Goal: Transaction & Acquisition: Purchase product/service

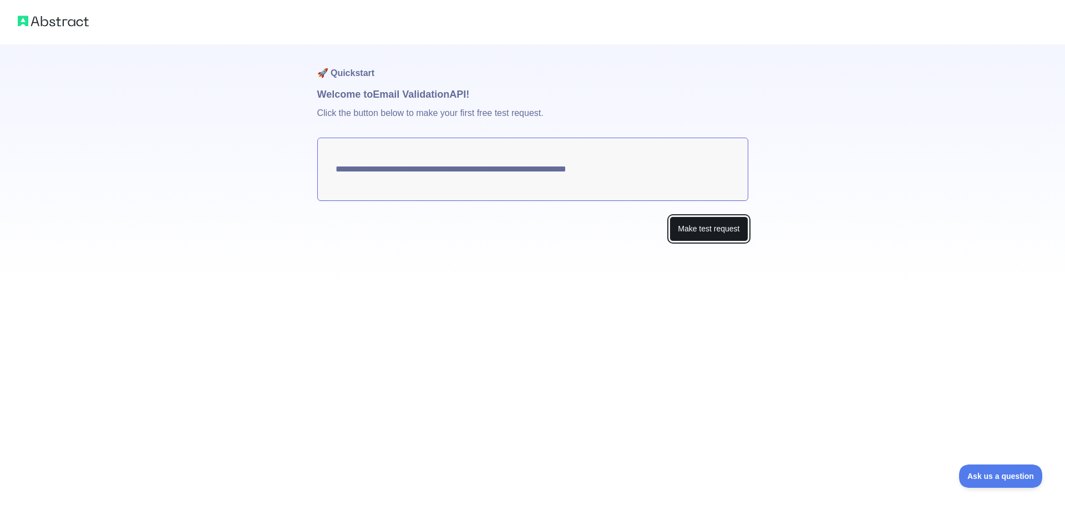
click at [693, 224] on button "Make test request" at bounding box center [709, 228] width 78 height 25
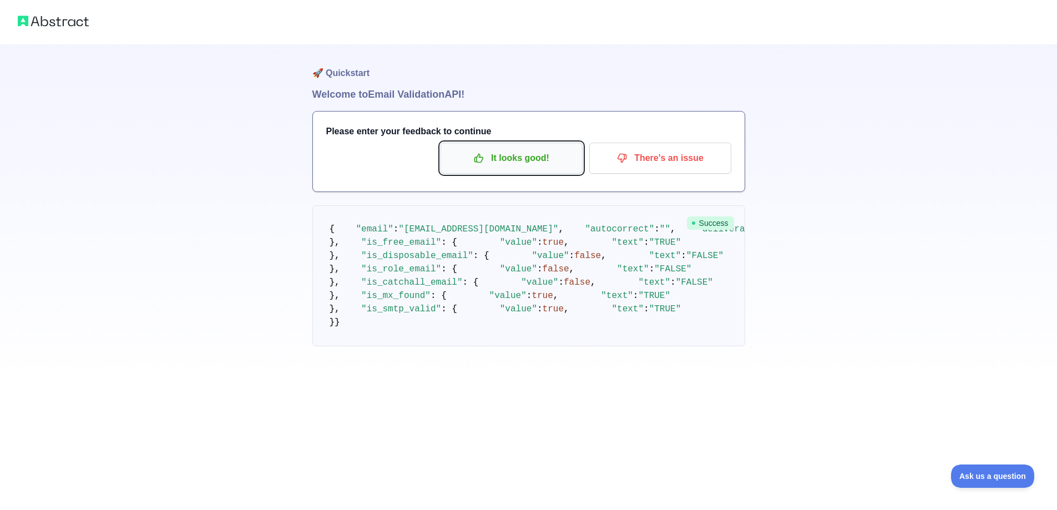
click at [511, 152] on p "It looks good!" at bounding box center [511, 158] width 125 height 19
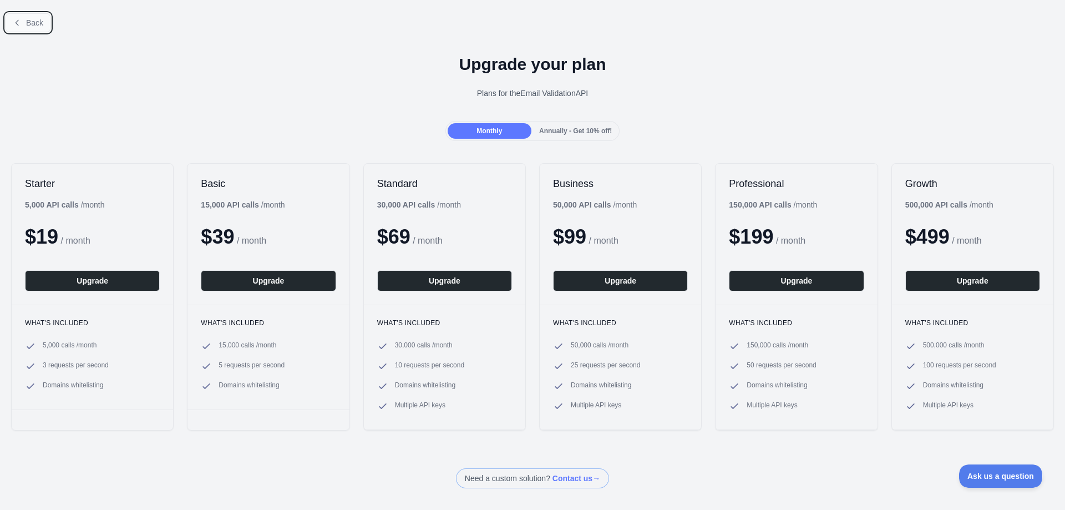
click at [25, 20] on button "Back" at bounding box center [28, 22] width 45 height 19
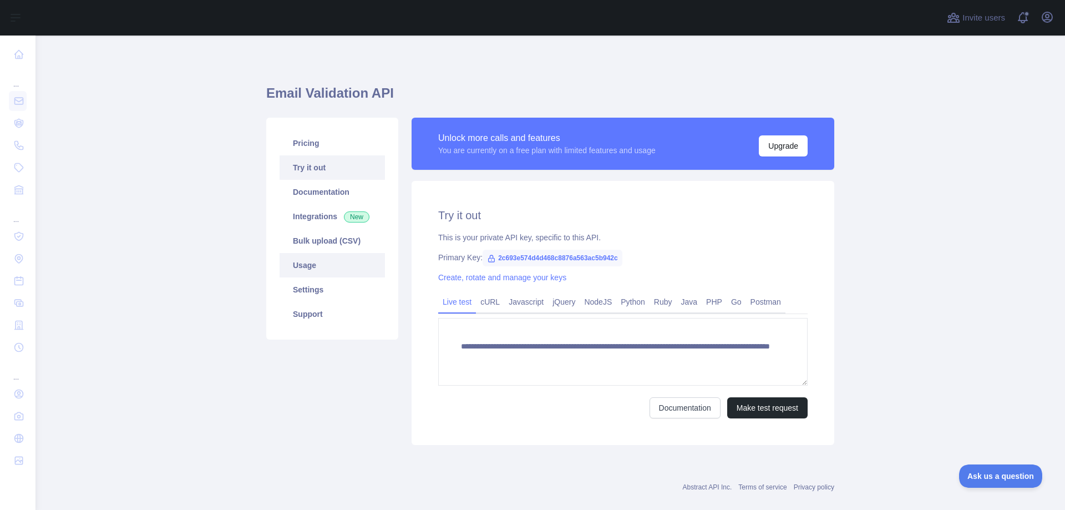
click at [300, 267] on link "Usage" at bounding box center [332, 265] width 105 height 24
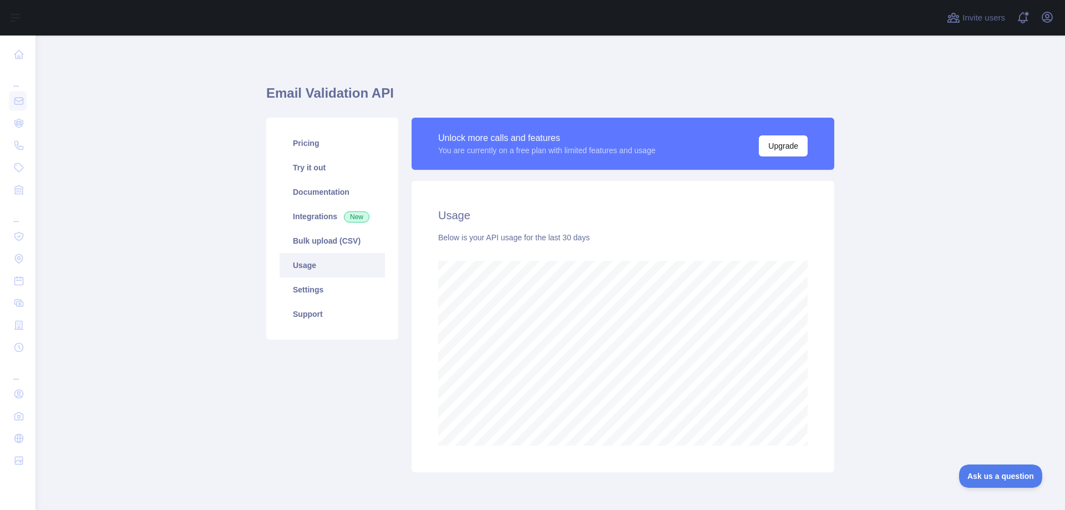
scroll to position [474, 1021]
click at [301, 137] on link "Pricing" at bounding box center [332, 143] width 105 height 24
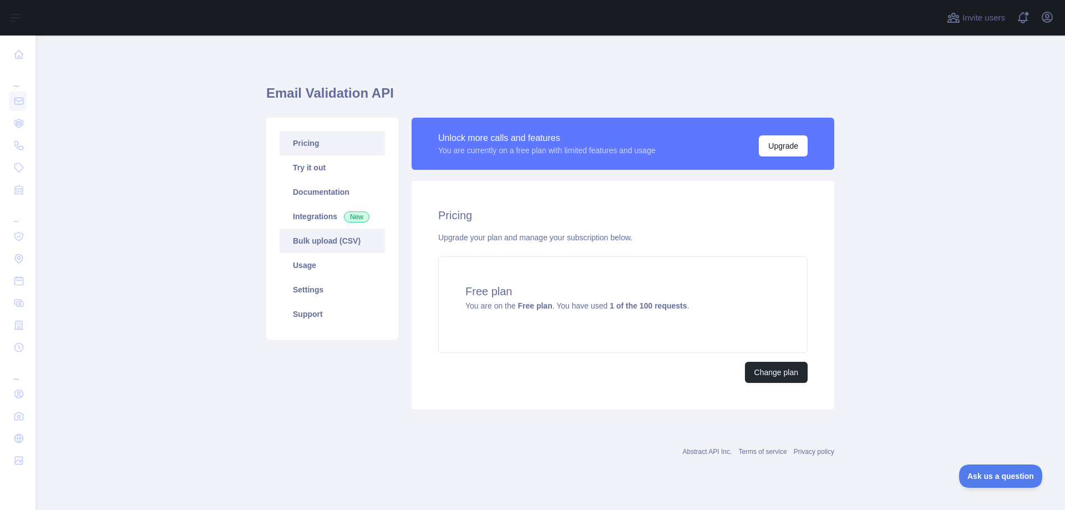
click at [330, 240] on link "Bulk upload (CSV)" at bounding box center [332, 241] width 105 height 24
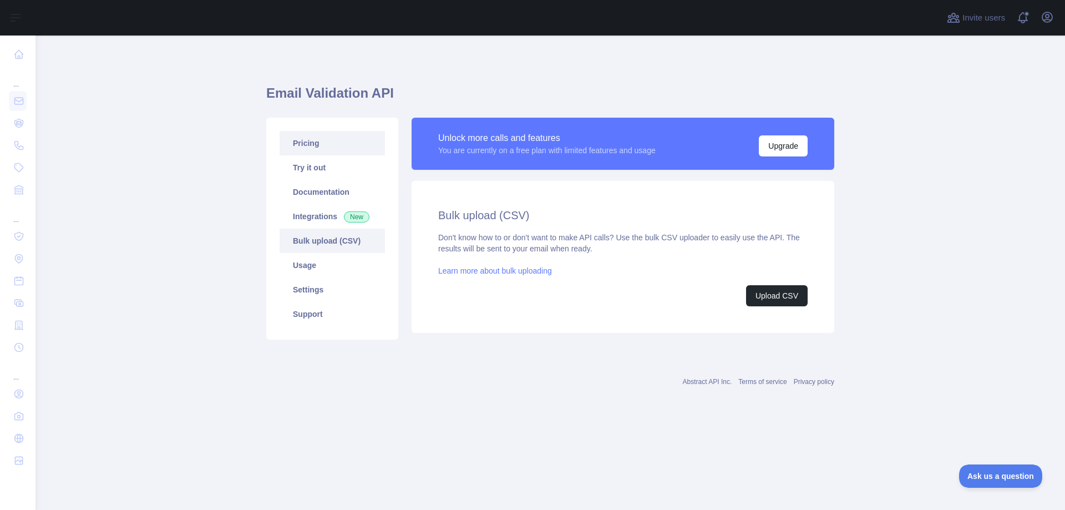
click at [295, 143] on link "Pricing" at bounding box center [332, 143] width 105 height 24
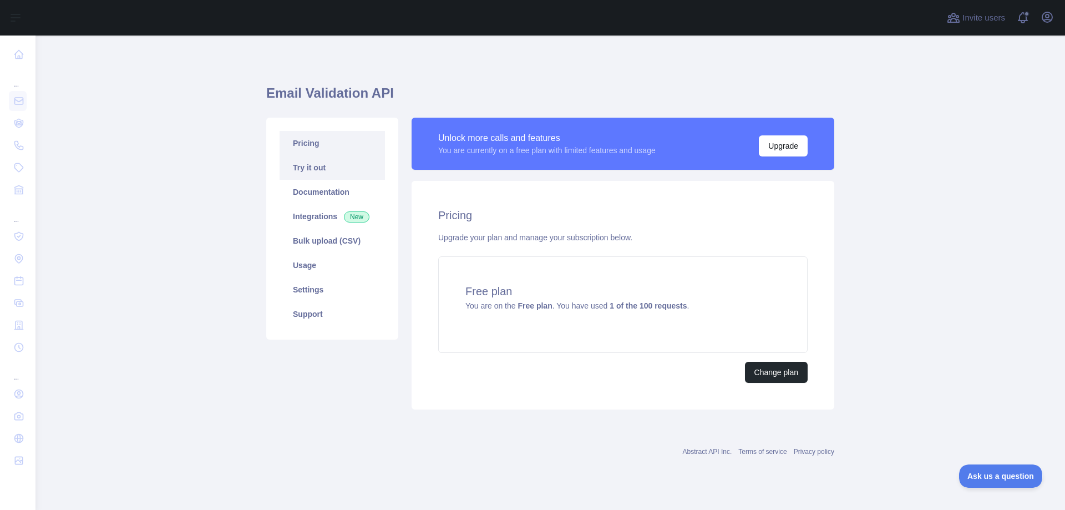
click at [323, 168] on link "Try it out" at bounding box center [332, 167] width 105 height 24
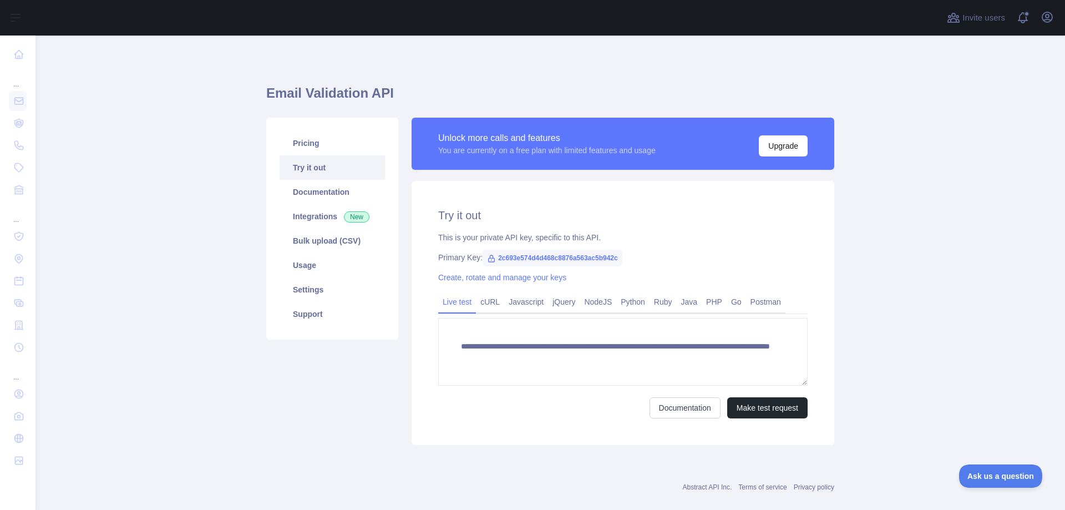
click at [325, 179] on link "Try it out" at bounding box center [332, 167] width 105 height 24
click at [320, 188] on link "Documentation" at bounding box center [332, 192] width 105 height 24
click at [335, 235] on link "Bulk upload (CSV)" at bounding box center [332, 241] width 105 height 24
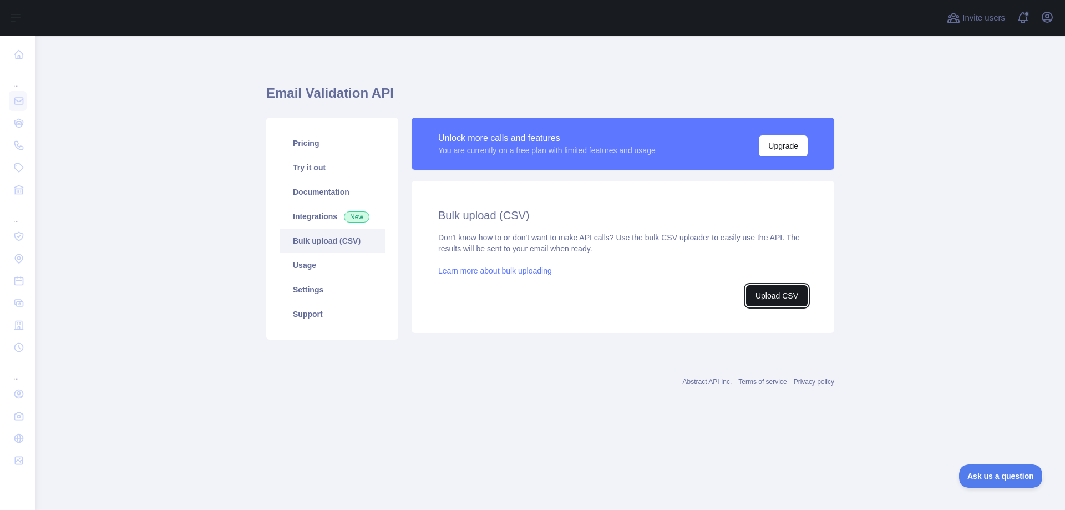
click at [780, 298] on button "Upload CSV" at bounding box center [777, 295] width 62 height 21
